Goal: Information Seeking & Learning: Learn about a topic

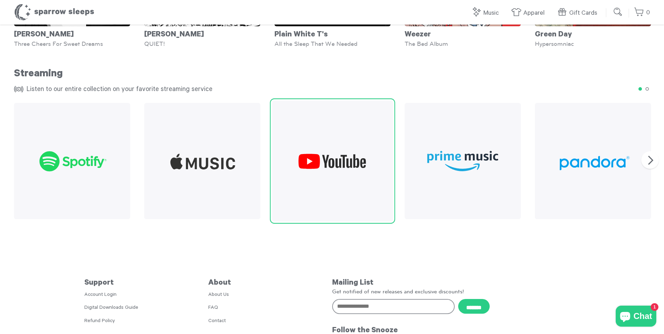
scroll to position [839, 0]
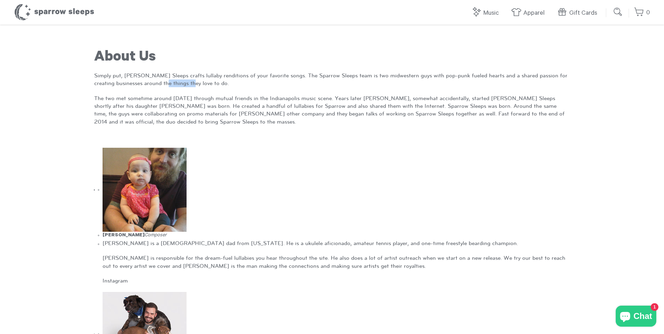
drag, startPoint x: 162, startPoint y: 82, endPoint x: 187, endPoint y: 81, distance: 24.9
click at [187, 81] on p "Simply put, Sparrow Sleeps crafts lullaby renditions of your favorite songs. Th…" at bounding box center [332, 80] width 476 height 16
drag, startPoint x: 187, startPoint y: 81, endPoint x: 195, endPoint y: 78, distance: 8.9
click at [195, 78] on p "Simply put, Sparrow Sleeps crafts lullaby renditions of your favorite songs. Th…" at bounding box center [332, 80] width 476 height 16
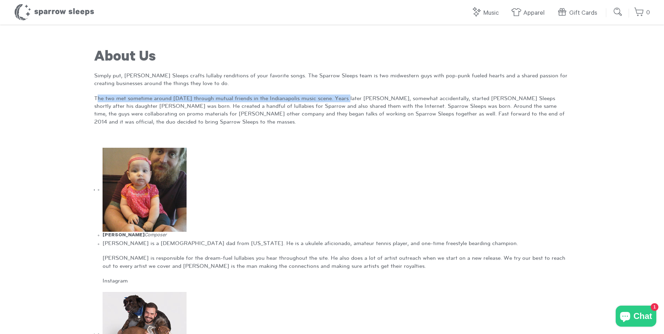
drag, startPoint x: 98, startPoint y: 95, endPoint x: 348, endPoint y: 100, distance: 249.6
click at [348, 100] on p "The two met sometime around 2008 through mutual friends in the Indianapolis mus…" at bounding box center [332, 111] width 476 height 32
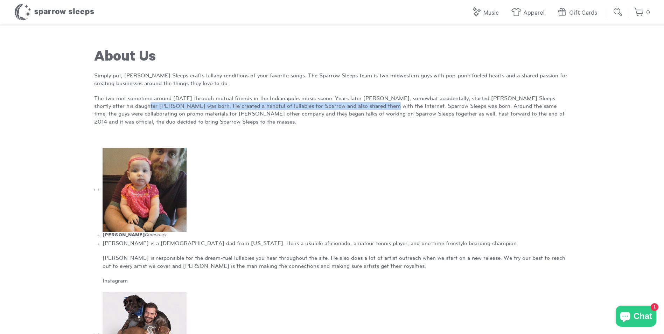
drag, startPoint x: 127, startPoint y: 103, endPoint x: 363, endPoint y: 108, distance: 236.0
click at [363, 108] on p "The two met sometime around 2008 through mutual friends in the Indianapolis mus…" at bounding box center [332, 111] width 476 height 32
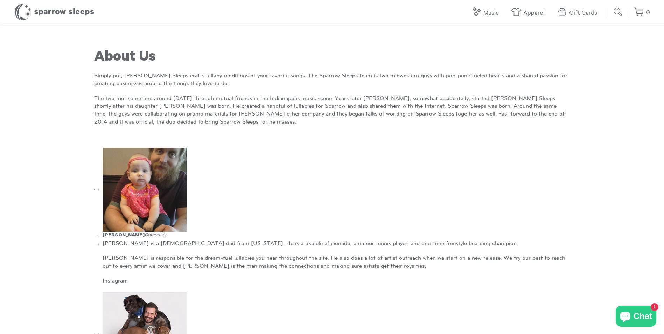
drag, startPoint x: 363, startPoint y: 108, endPoint x: 416, endPoint y: 105, distance: 53.7
click at [416, 105] on p "The two met sometime around 2008 through mutual friends in the Indianapolis mus…" at bounding box center [332, 111] width 476 height 32
click at [478, 96] on link "White Noise" at bounding box center [486, 99] width 63 height 21
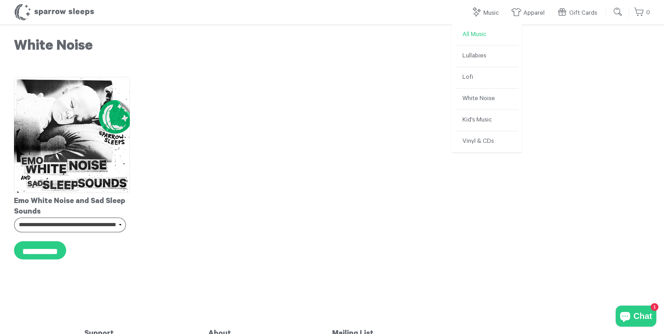
click at [490, 30] on link "All Music" at bounding box center [486, 35] width 63 height 21
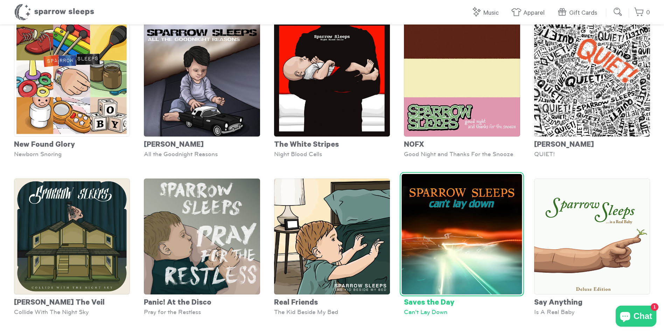
scroll to position [1866, 0]
